Goal: Navigation & Orientation: Find specific page/section

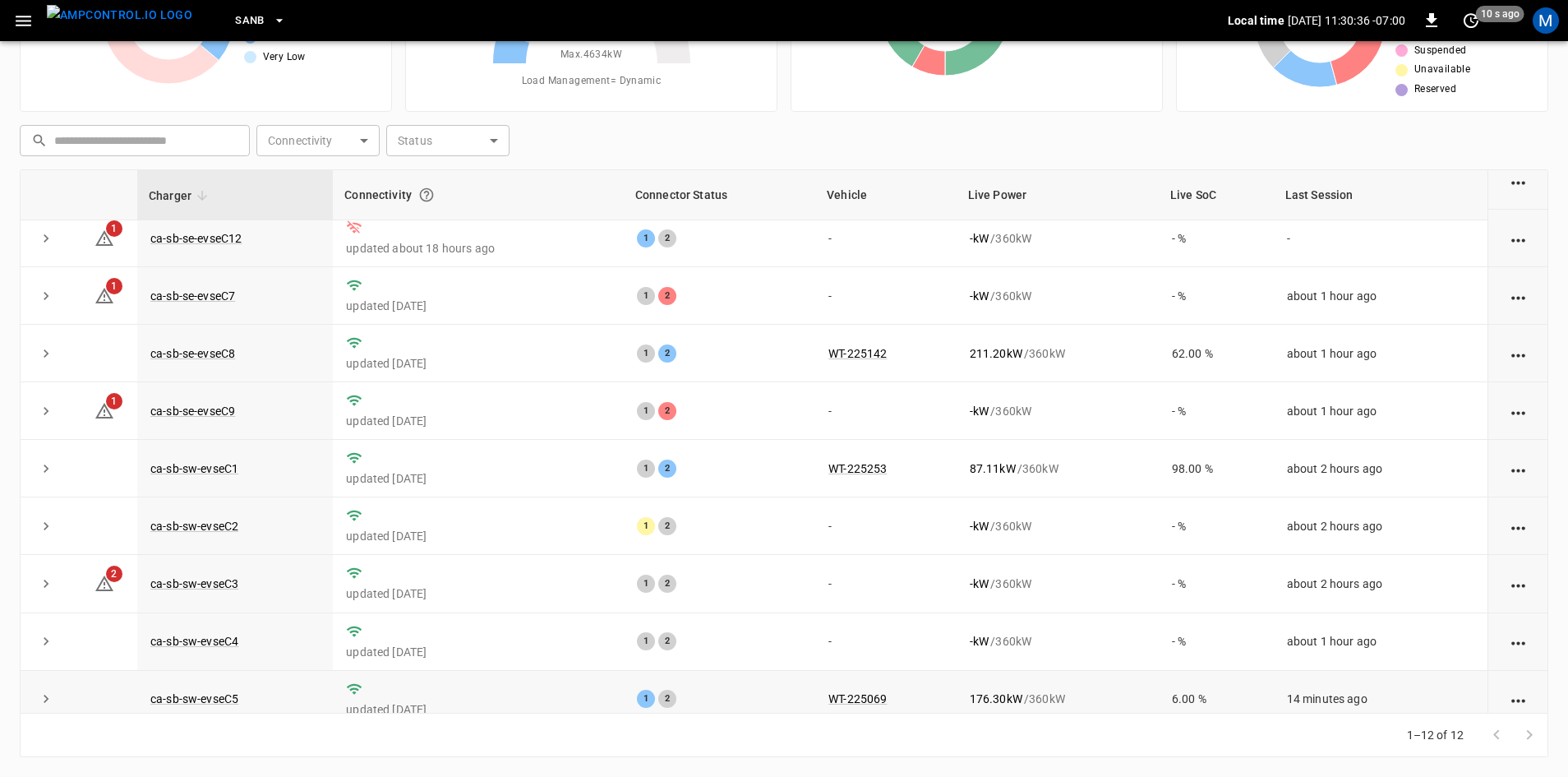
scroll to position [45, 0]
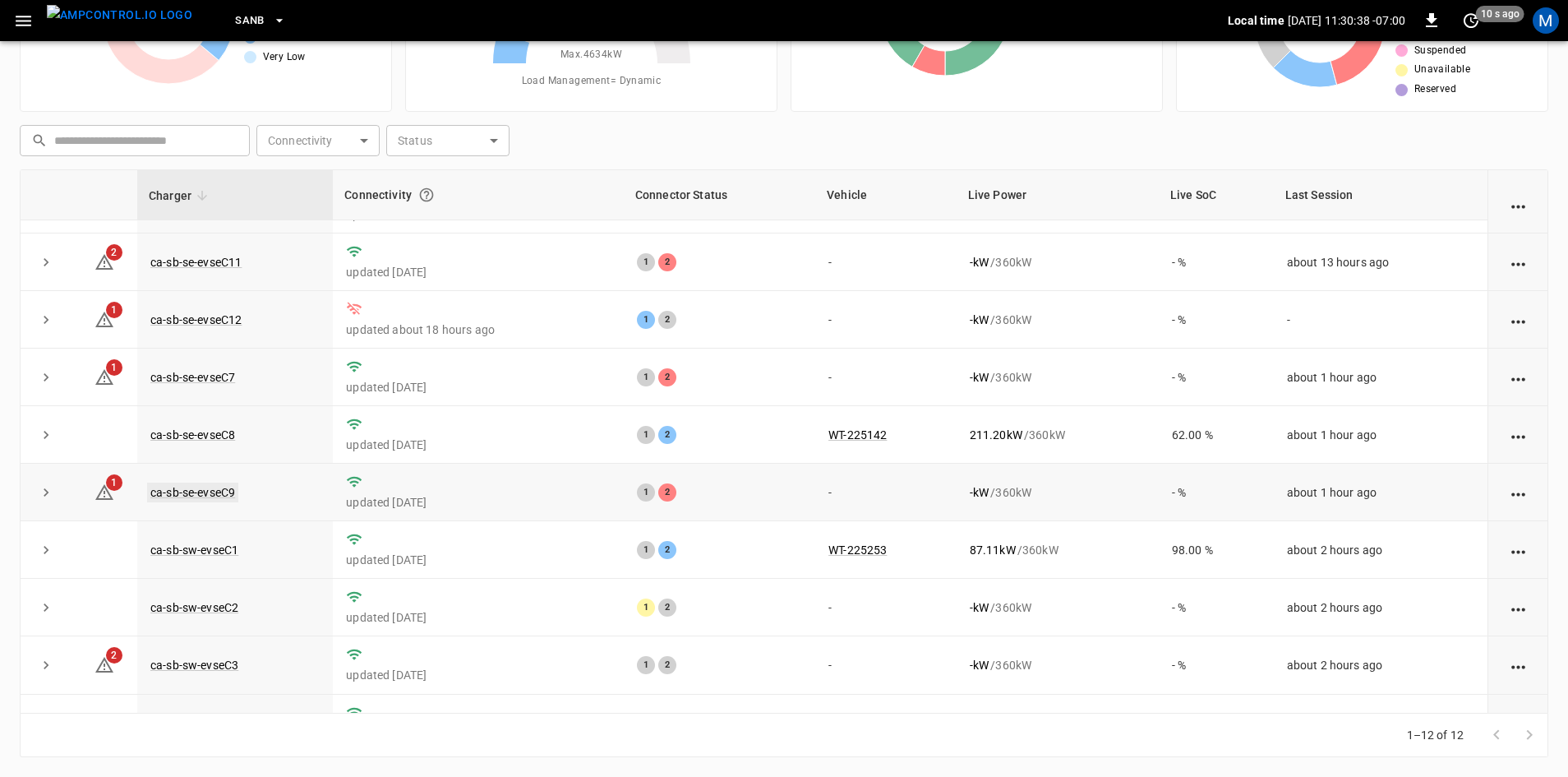
click at [221, 498] on link "ca-sb-se-evseC9" at bounding box center [193, 493] width 91 height 20
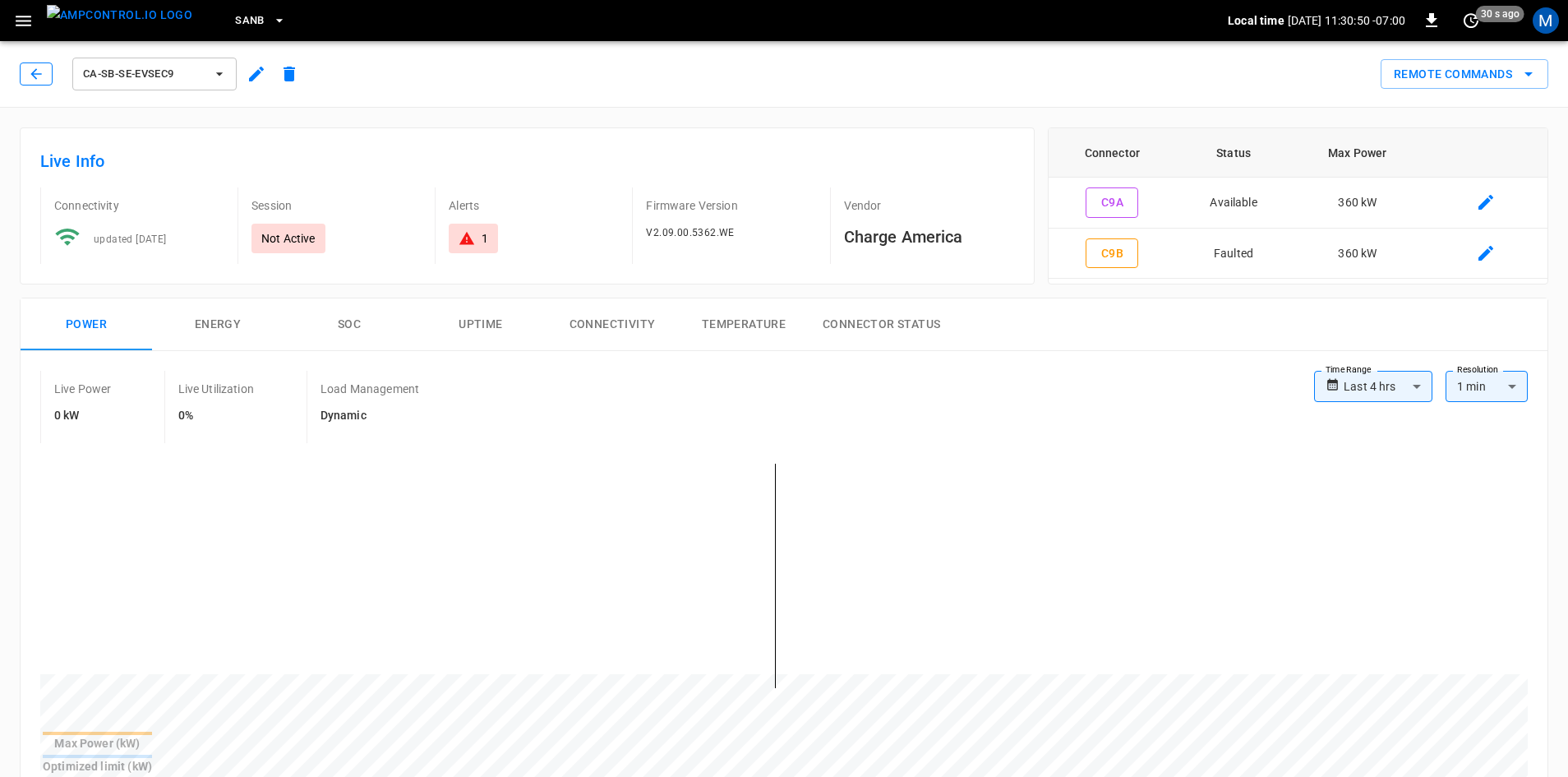
click at [39, 83] on button "button" at bounding box center [37, 73] width 33 height 23
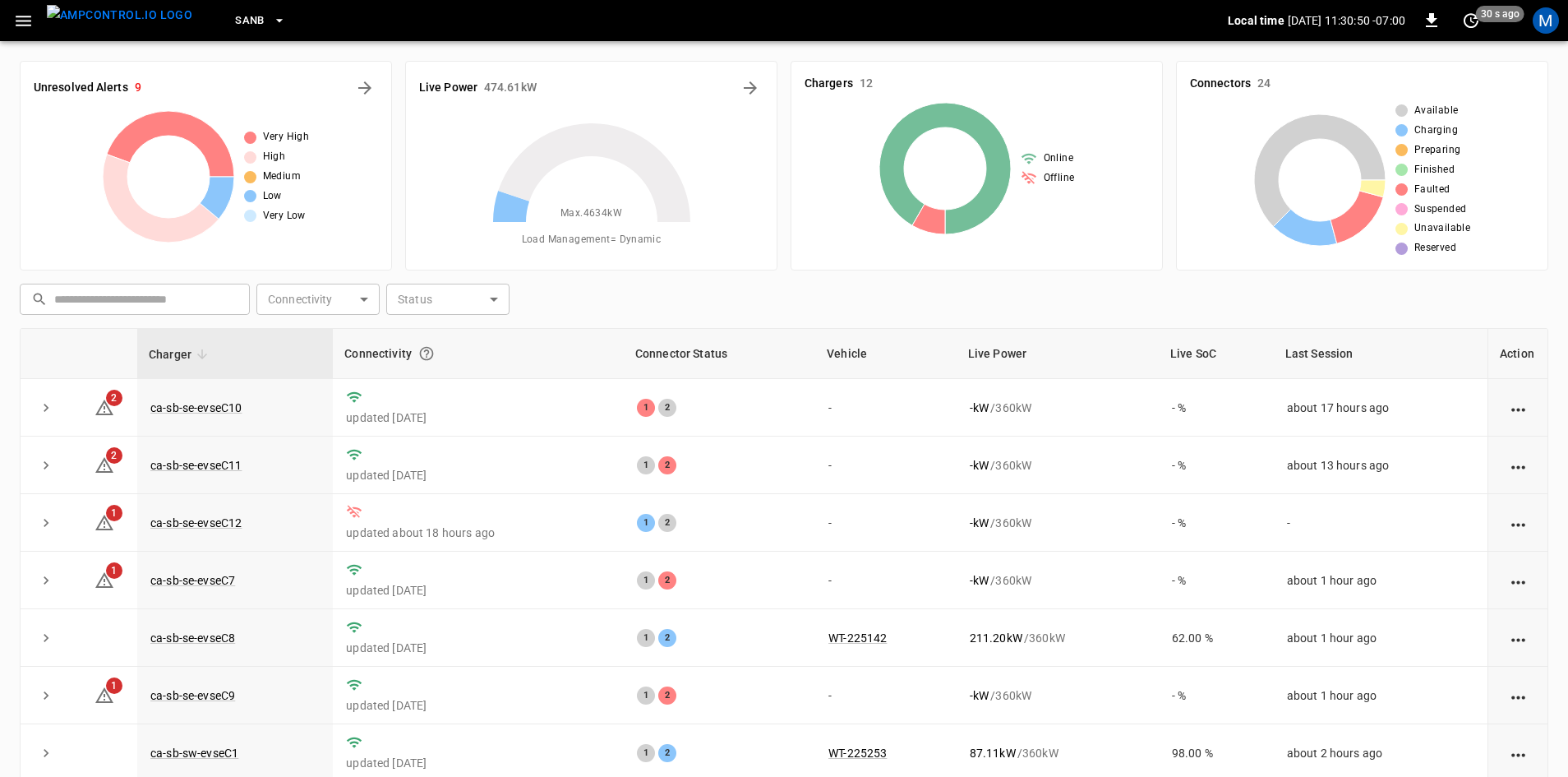
scroll to position [159, 0]
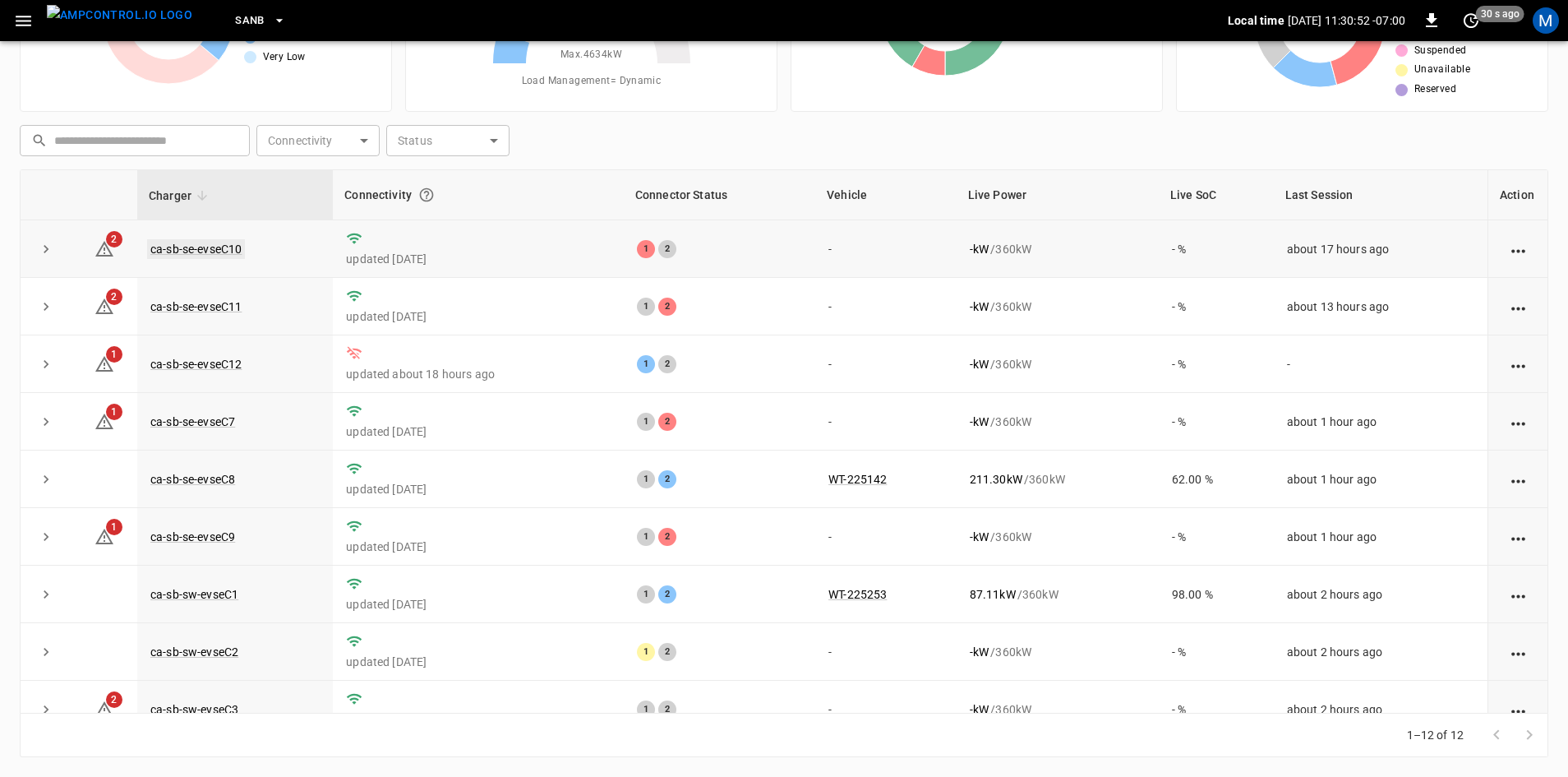
click at [236, 252] on link "ca-sb-se-evseC10" at bounding box center [195, 249] width 98 height 20
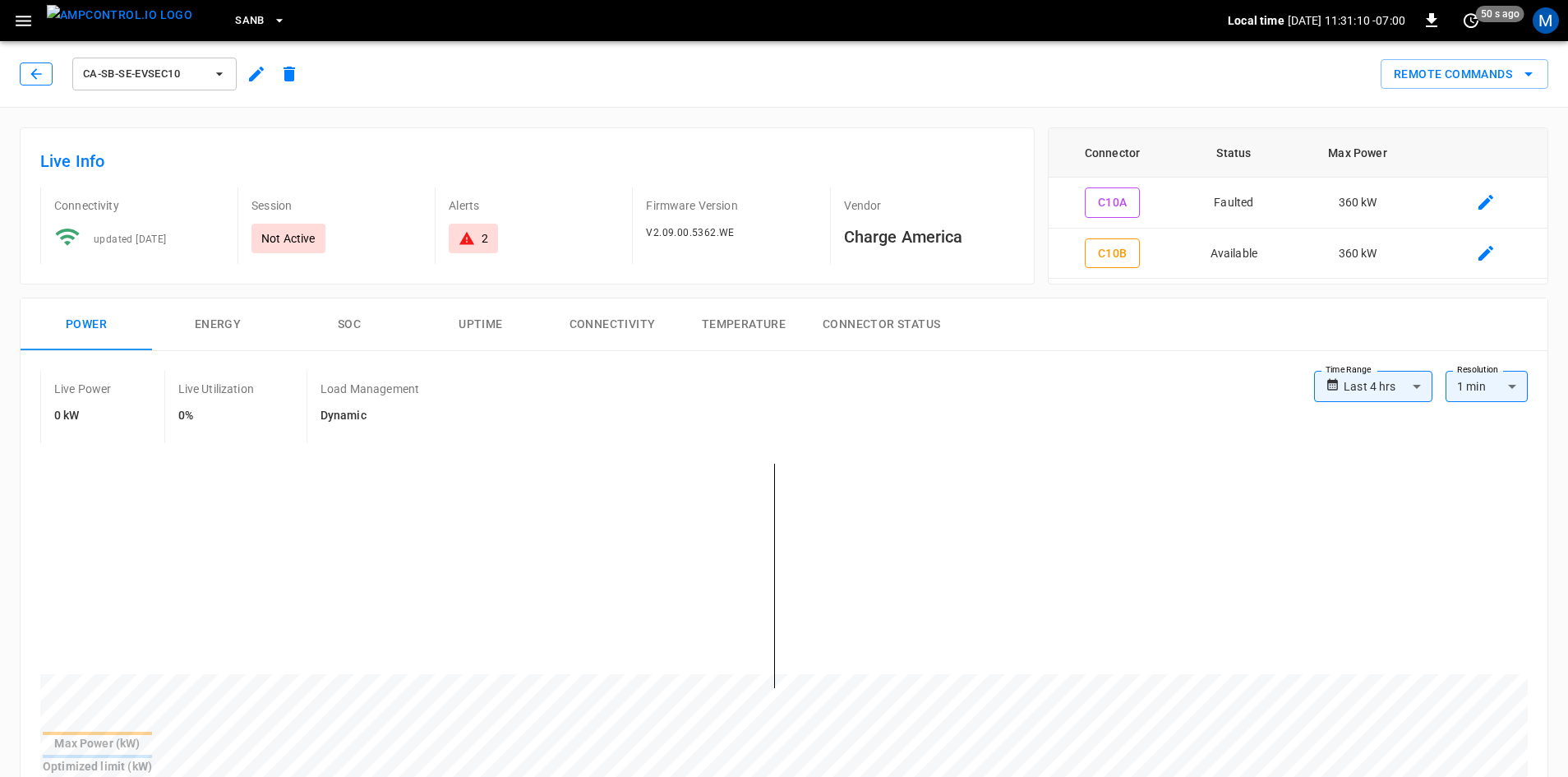
click at [37, 72] on icon "button" at bounding box center [37, 74] width 16 height 16
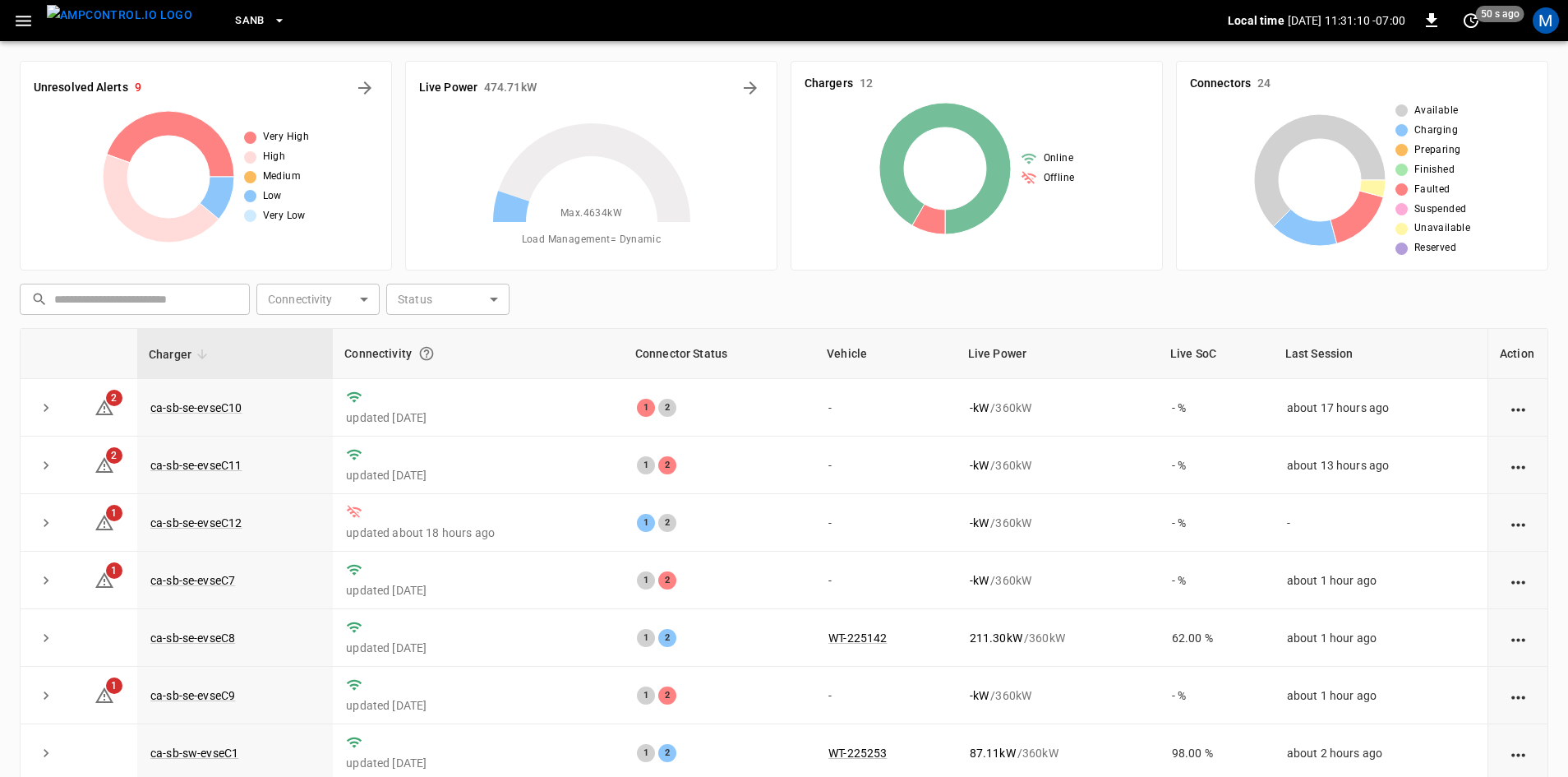
scroll to position [159, 0]
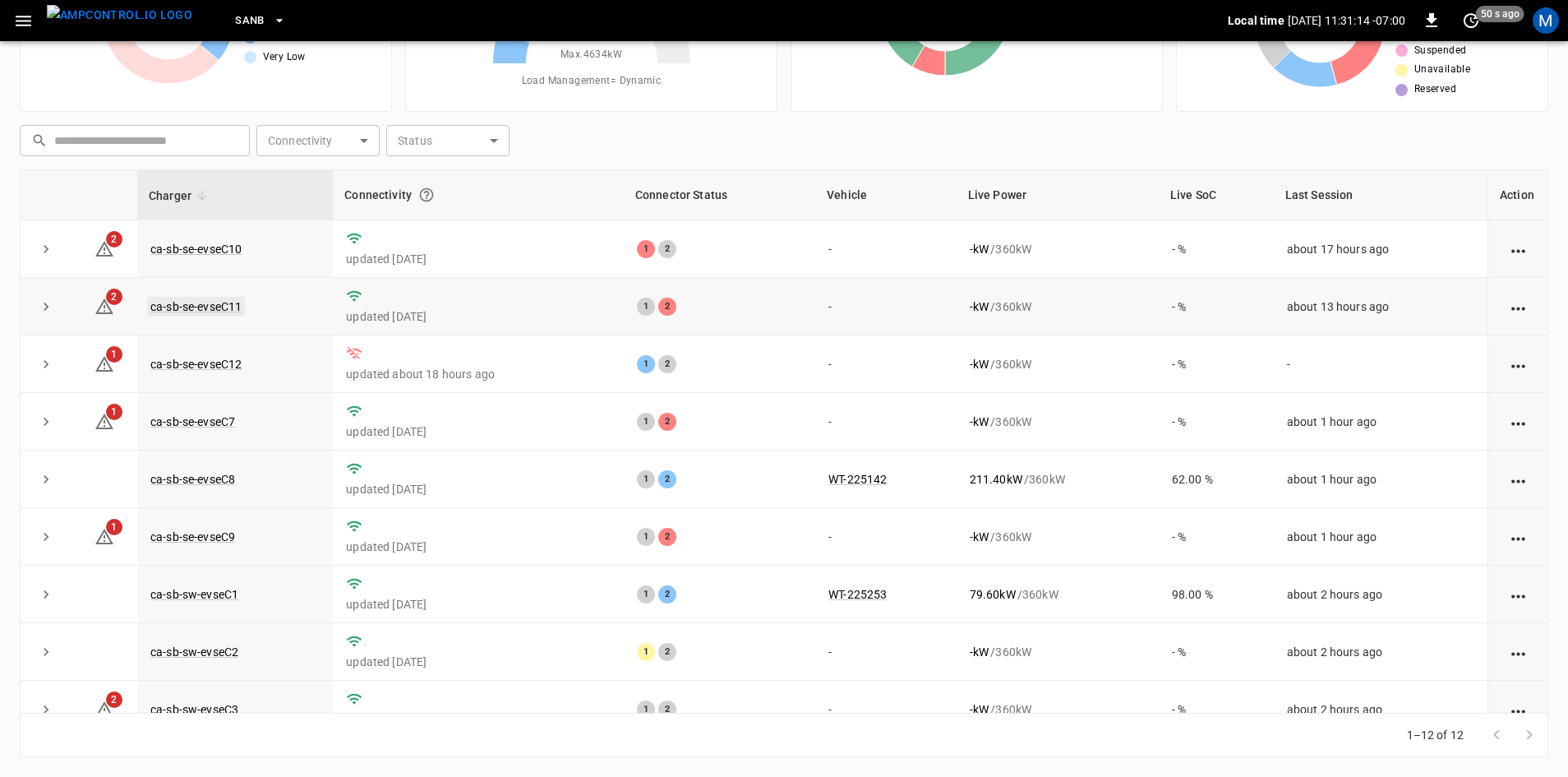
click at [228, 309] on link "ca-sb-se-evseC11" at bounding box center [195, 307] width 98 height 20
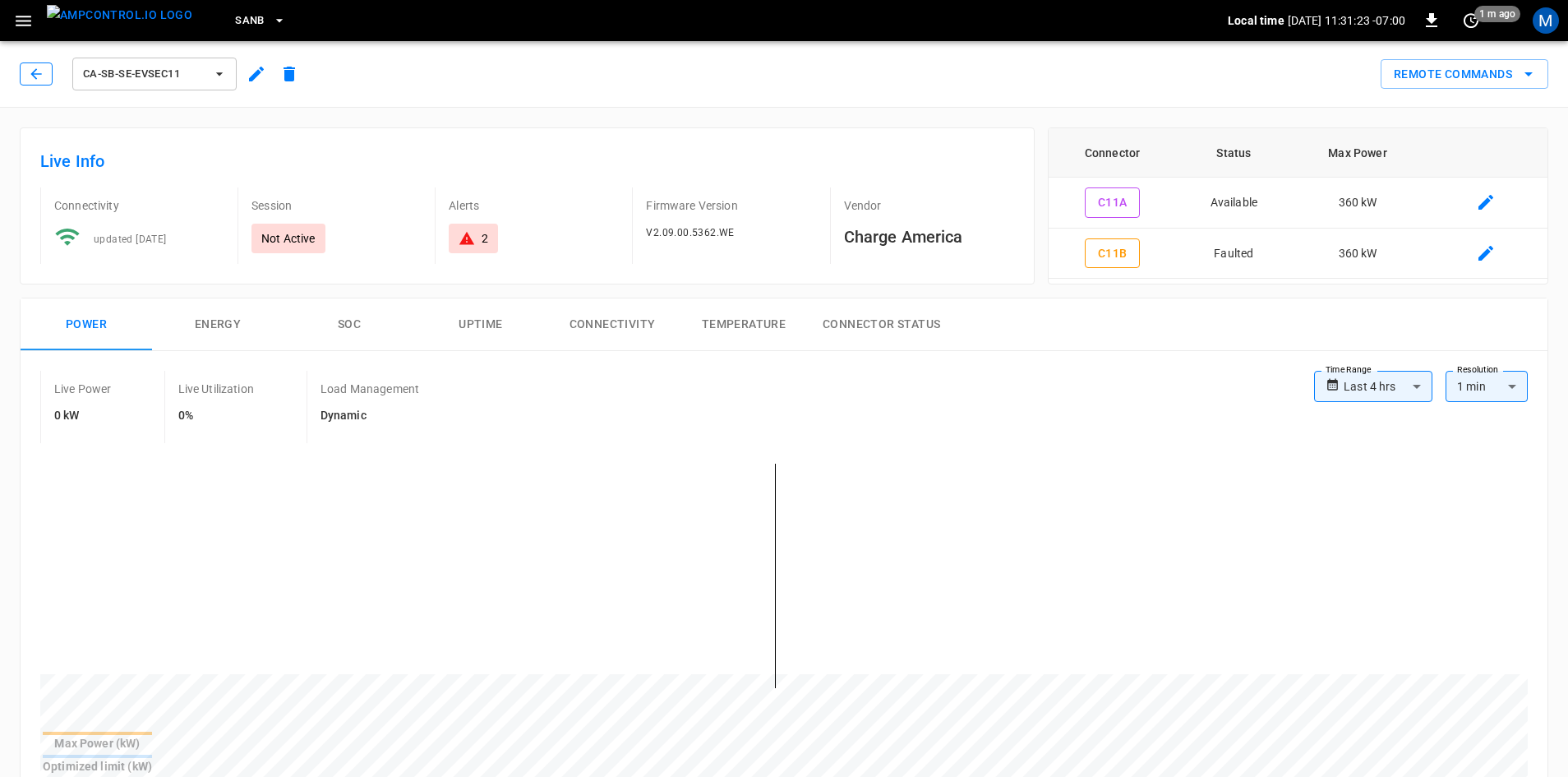
click at [45, 70] on button "button" at bounding box center [37, 73] width 33 height 23
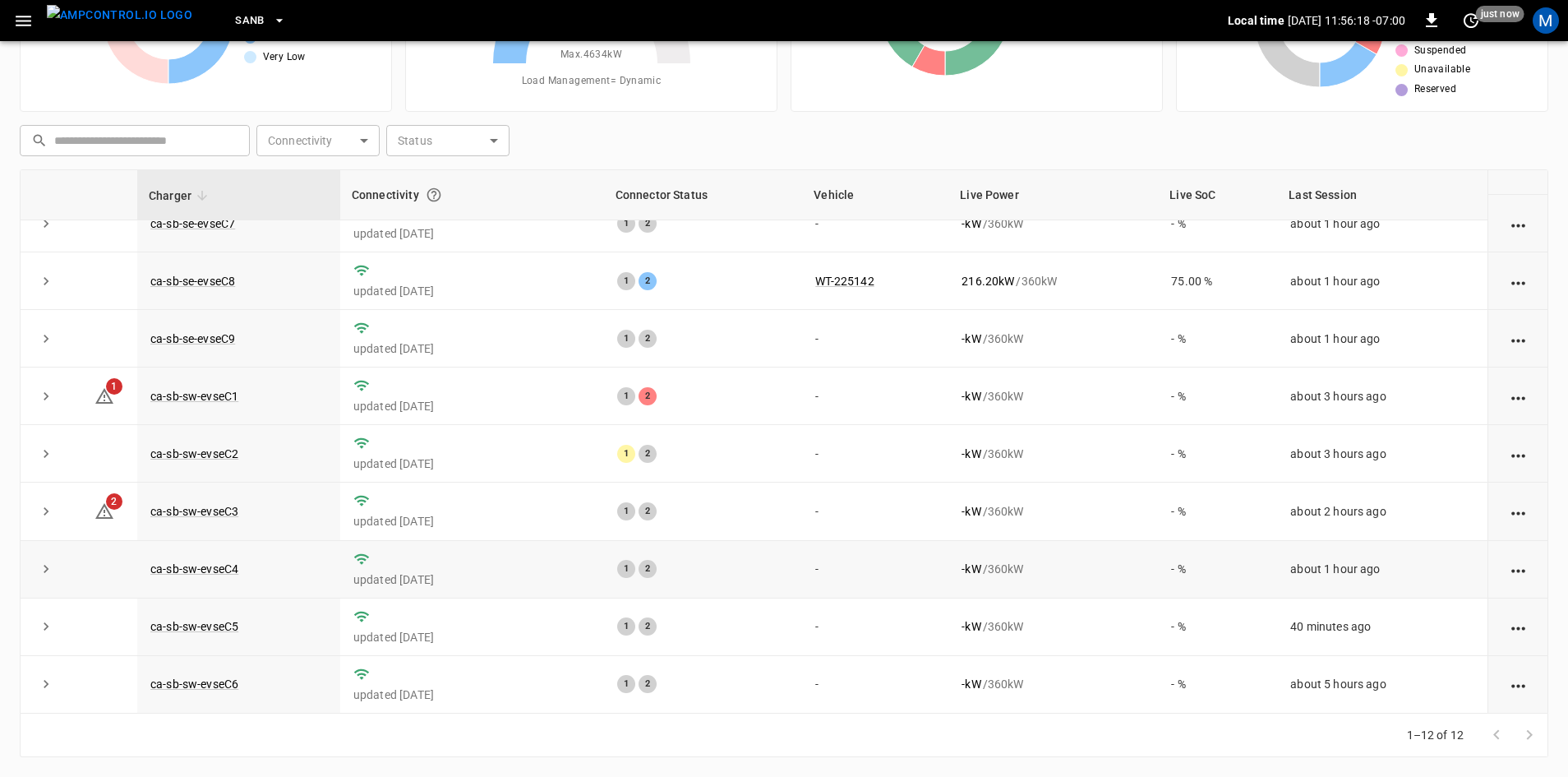
scroll to position [208, 0]
click at [225, 391] on link "ca-sb-sw-evseC1" at bounding box center [194, 396] width 95 height 20
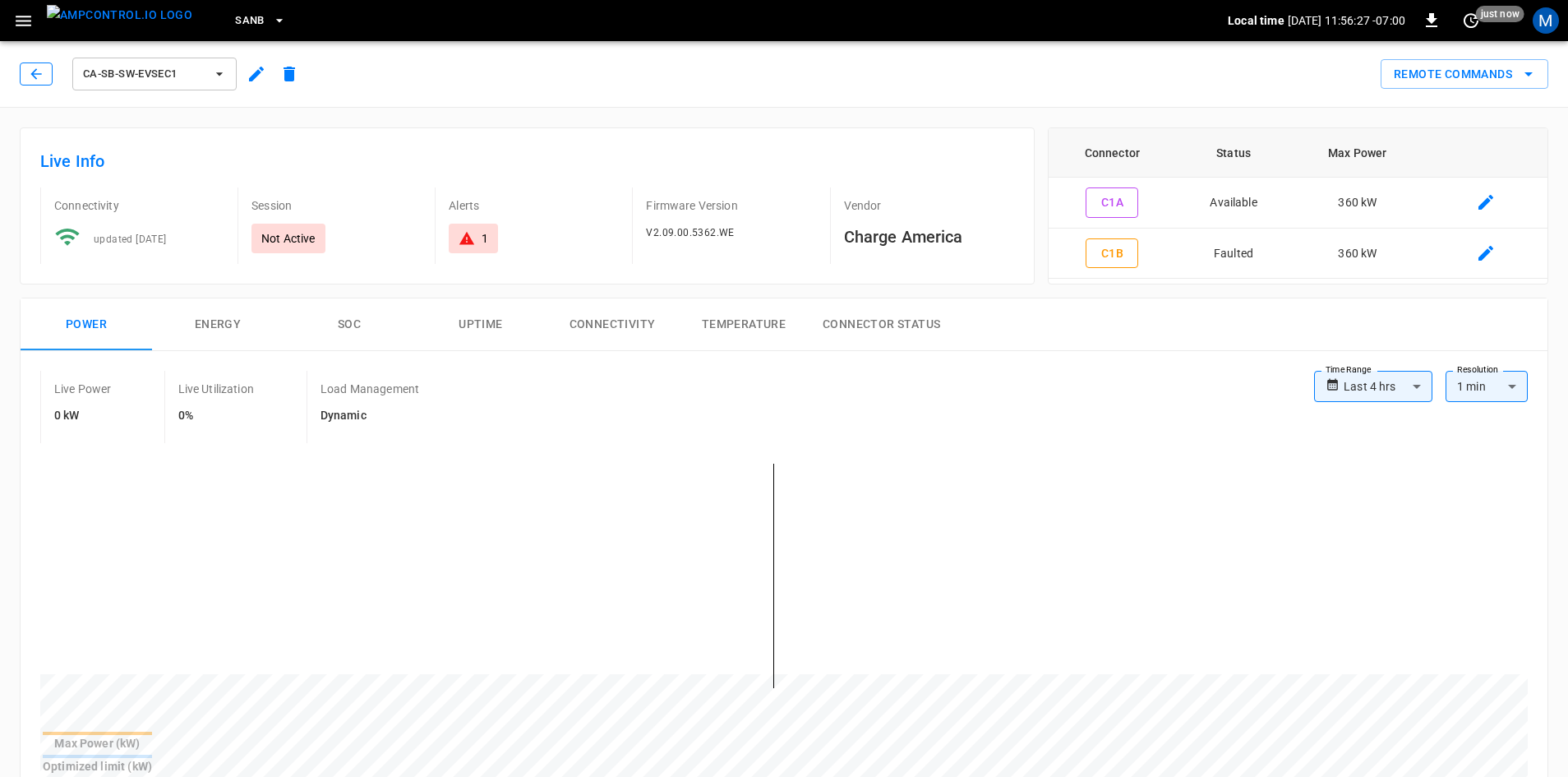
click at [21, 70] on button "button" at bounding box center [37, 73] width 33 height 23
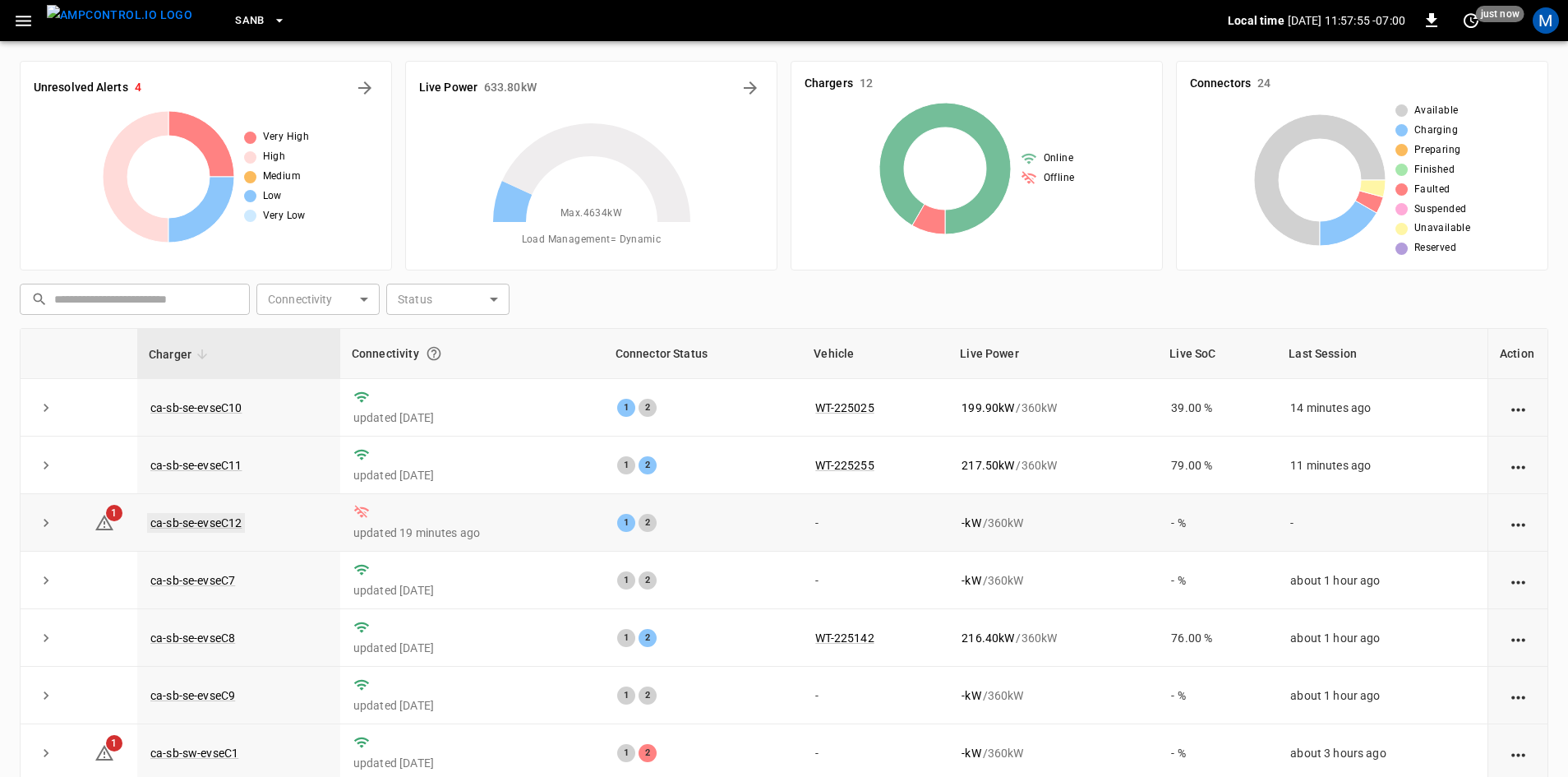
click at [213, 526] on link "ca-sb-se-evseC12" at bounding box center [195, 523] width 98 height 20
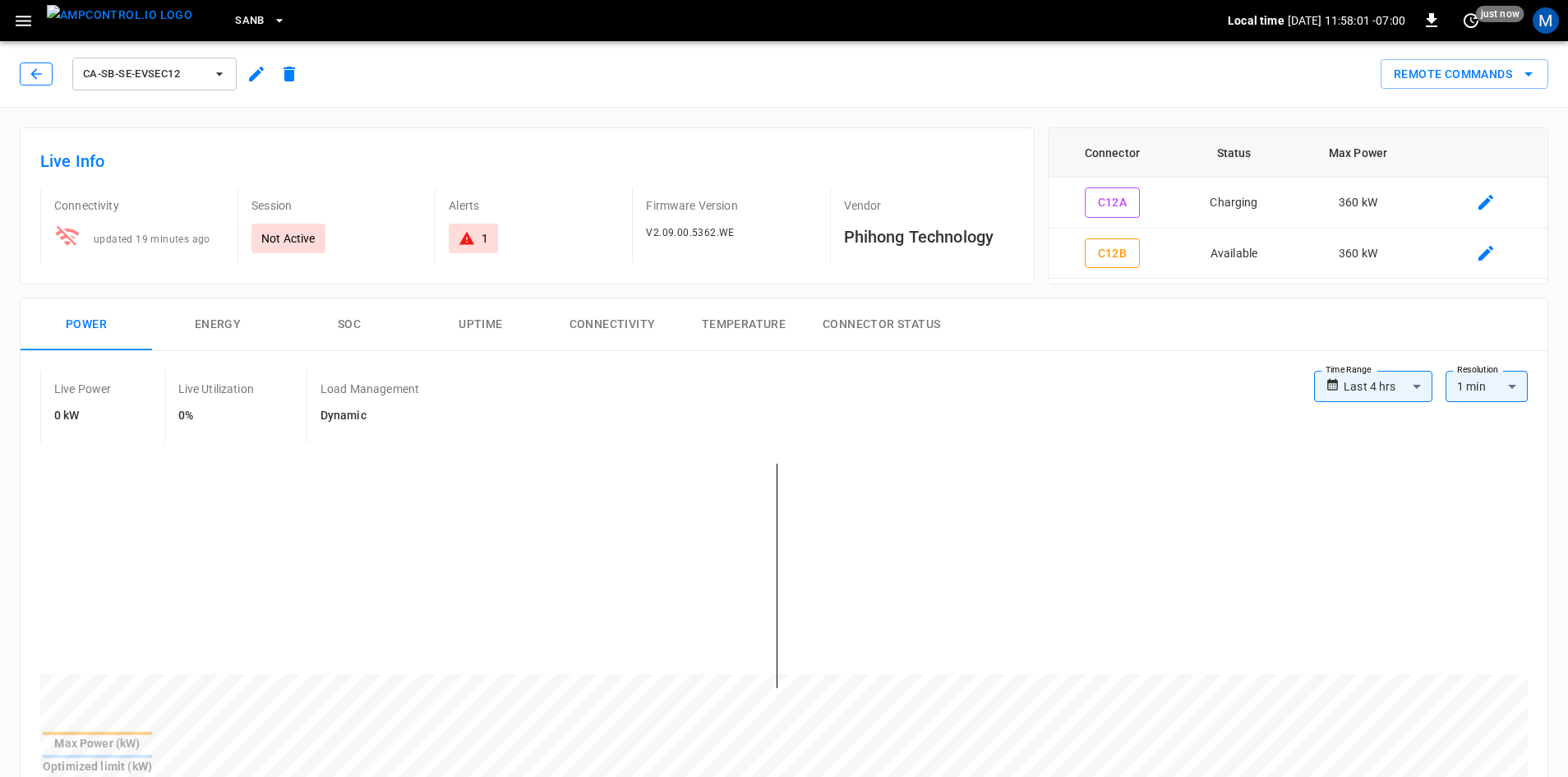
click at [31, 79] on icon "button" at bounding box center [37, 74] width 16 height 16
